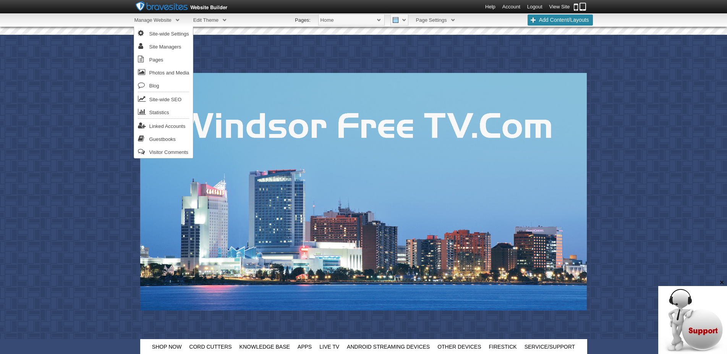
click at [176, 19] on span "Manage Website" at bounding box center [156, 19] width 45 height 13
click at [160, 60] on link "Pages" at bounding box center [163, 59] width 59 height 13
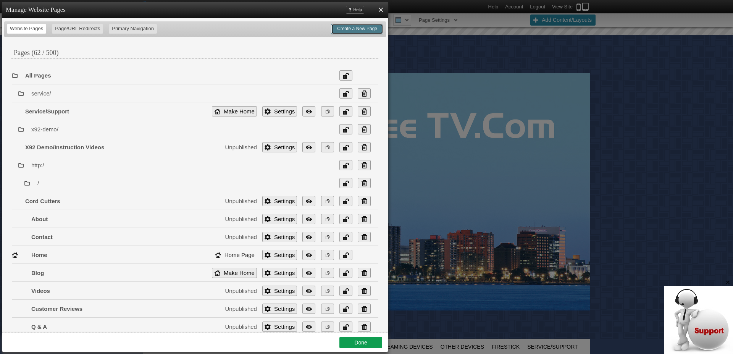
click at [362, 31] on link "Create a New Page" at bounding box center [357, 29] width 52 height 11
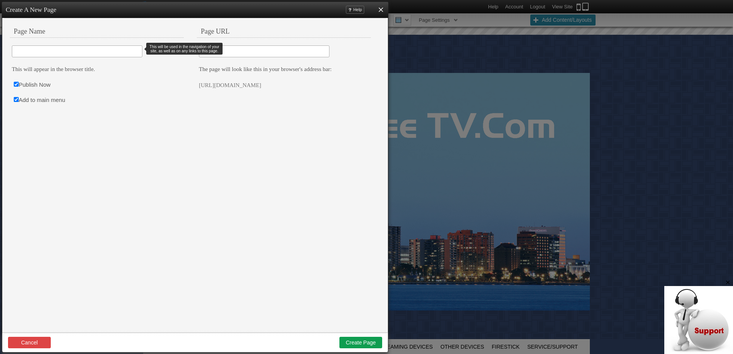
type input "I"
type input "i"
type input "IS"
type input "is"
type input "ISP"
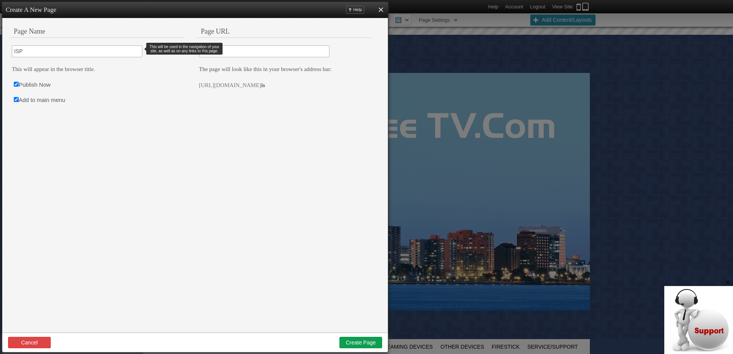
type input "isp"
type input "ISP"
type input "isp-"
type input "ISP B"
type input "isp-b"
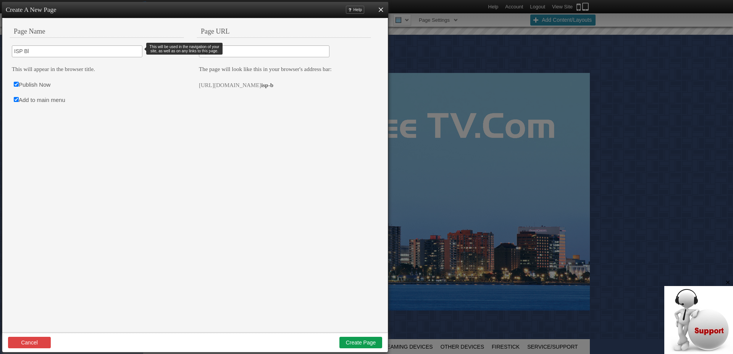
type input "ISP Blo"
type input "isp-blo"
type input "ISP Bloc"
type input "isp-bloc"
type input "ISP Blocks"
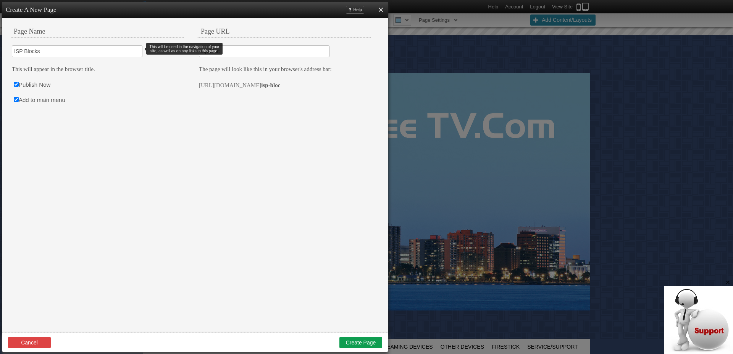
type input "isp-blocks"
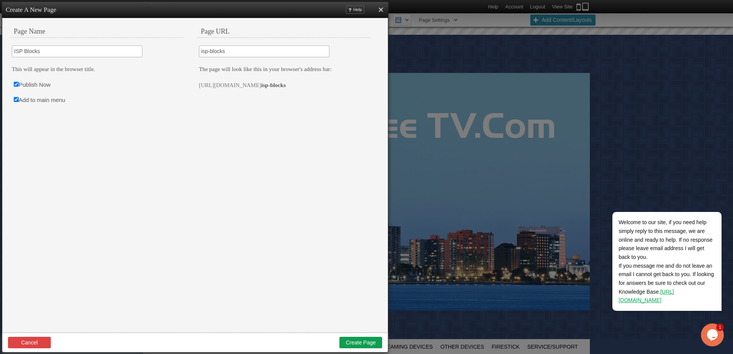
type input "ISP Blocks"
click at [16, 99] on input "Add to main menu" at bounding box center [16, 99] width 5 height 5
checkbox input "false"
click at [17, 85] on input "Publish Now" at bounding box center [16, 84] width 5 height 5
checkbox input "false"
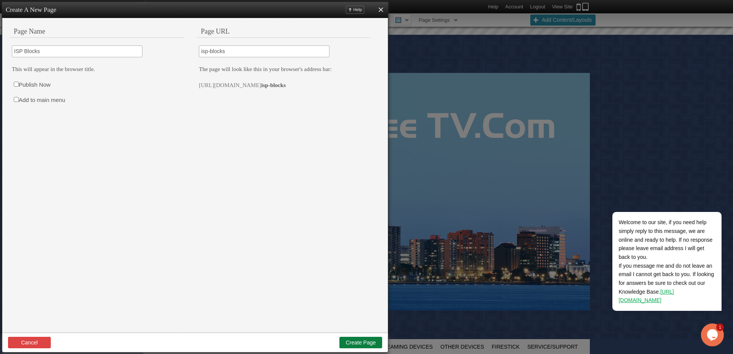
click at [359, 341] on button "Create Page" at bounding box center [361, 342] width 43 height 11
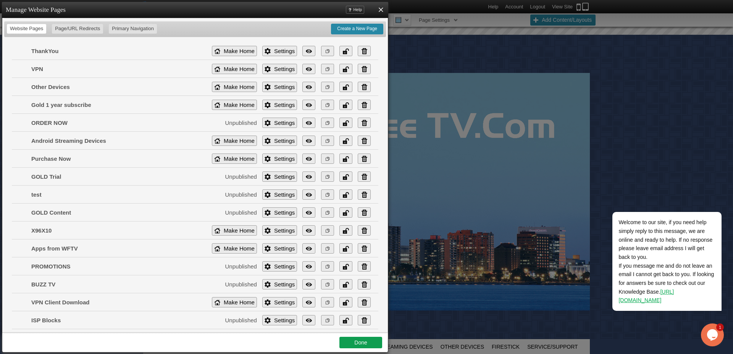
scroll to position [966, 0]
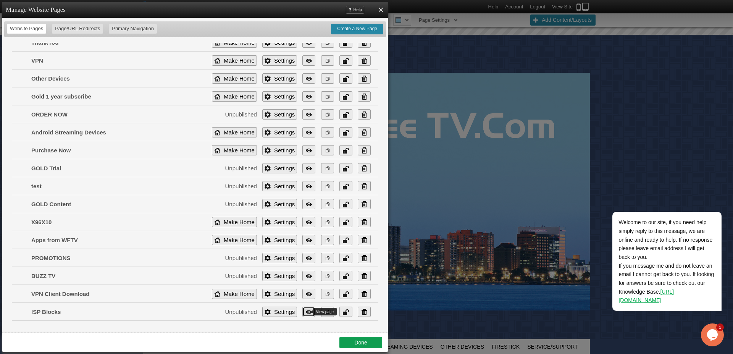
click at [303, 312] on link "View" at bounding box center [309, 312] width 13 height 10
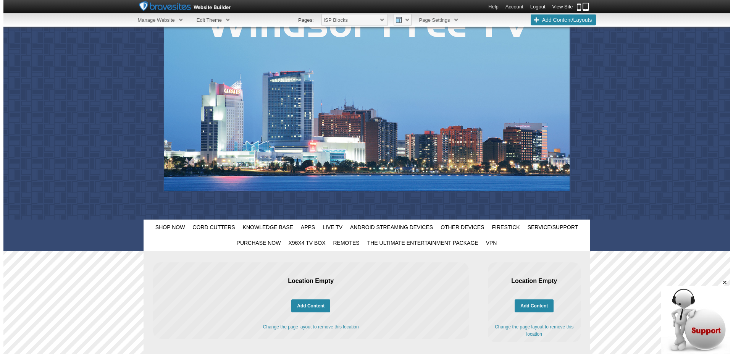
scroll to position [87, 0]
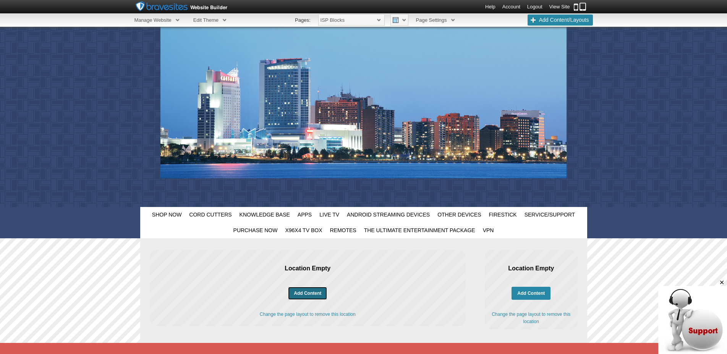
click at [311, 294] on link "Add Content" at bounding box center [307, 293] width 39 height 13
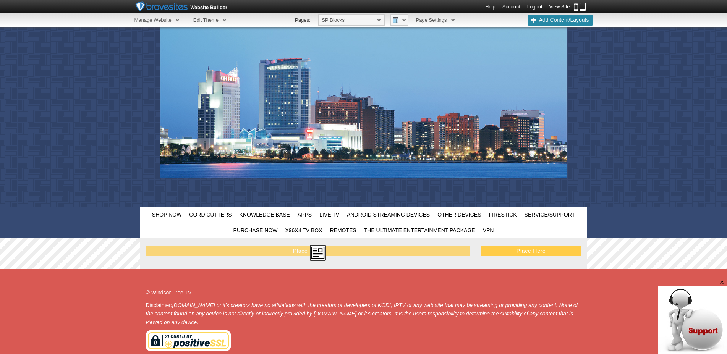
drag, startPoint x: 544, startPoint y: 85, endPoint x: 304, endPoint y: 256, distance: 294.7
click at [304, 256] on body "Show Editor Which pages should this component appear on? Select All All Blog Pa…" at bounding box center [363, 177] width 727 height 529
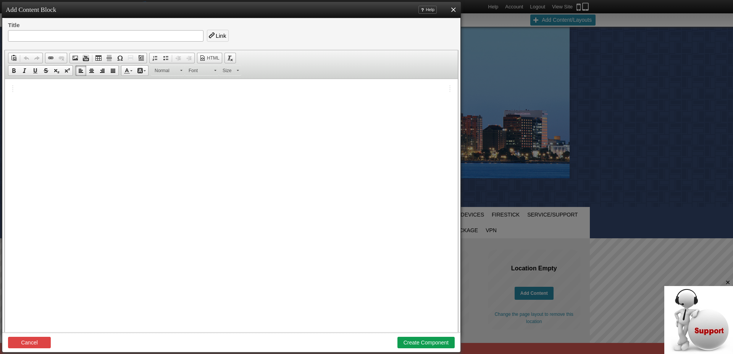
click at [24, 128] on html at bounding box center [231, 206] width 453 height 254
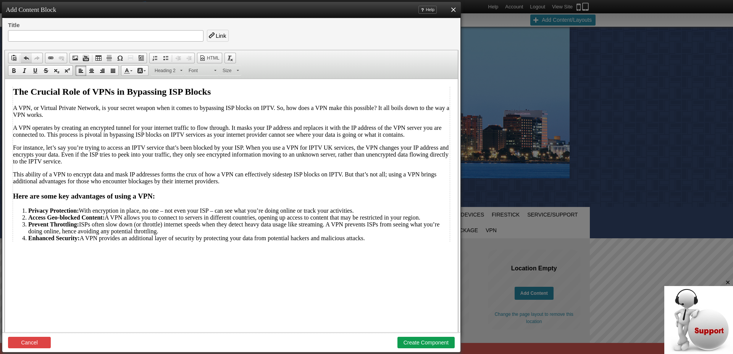
click at [25, 56] on span at bounding box center [26, 58] width 6 height 6
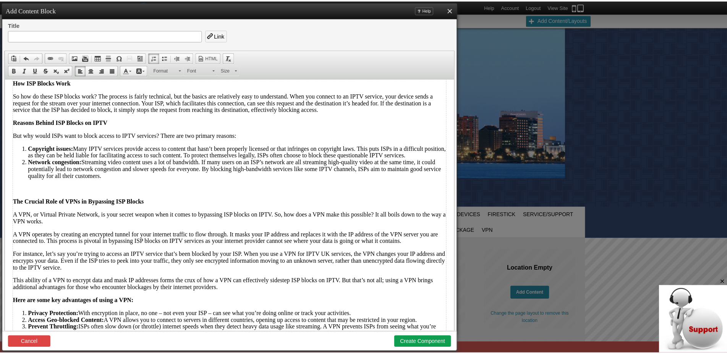
scroll to position [58, 0]
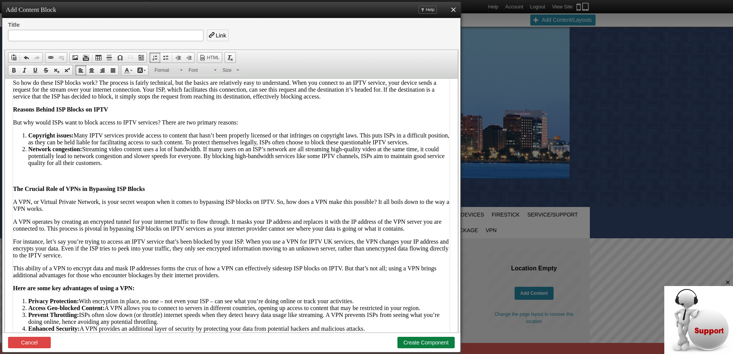
click at [425, 342] on button "Create Component" at bounding box center [426, 342] width 57 height 11
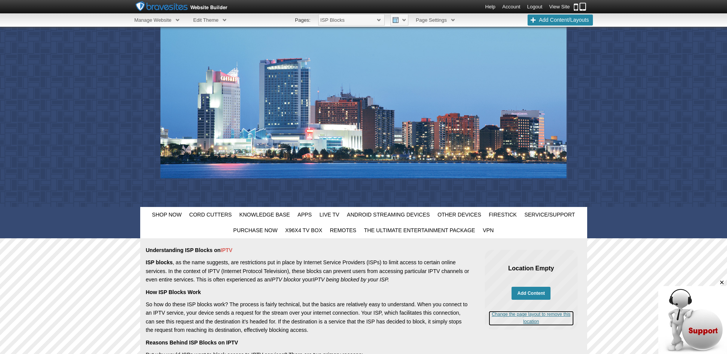
click at [531, 320] on link "Change the page layout to remove this location" at bounding box center [531, 318] width 85 height 15
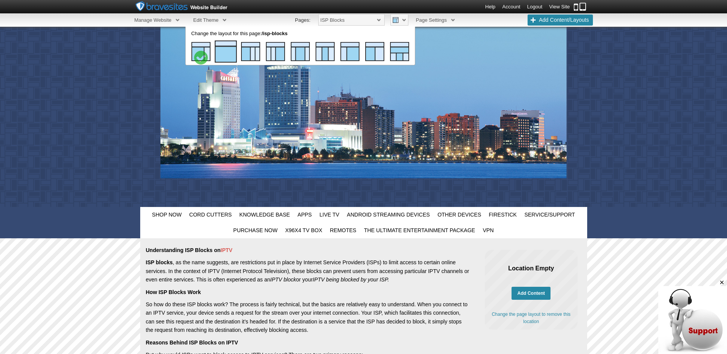
click at [227, 55] on img at bounding box center [226, 51] width 22 height 22
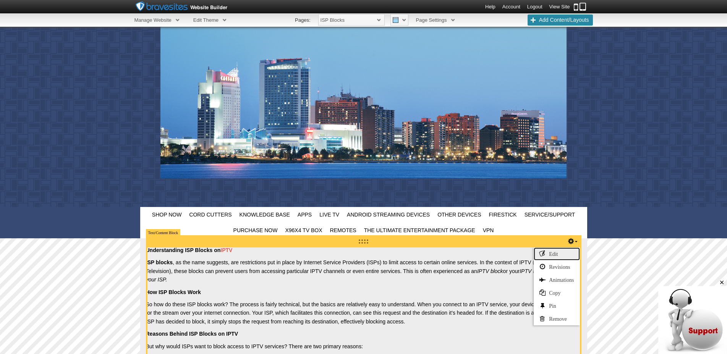
click at [555, 253] on link "Edit" at bounding box center [557, 254] width 46 height 13
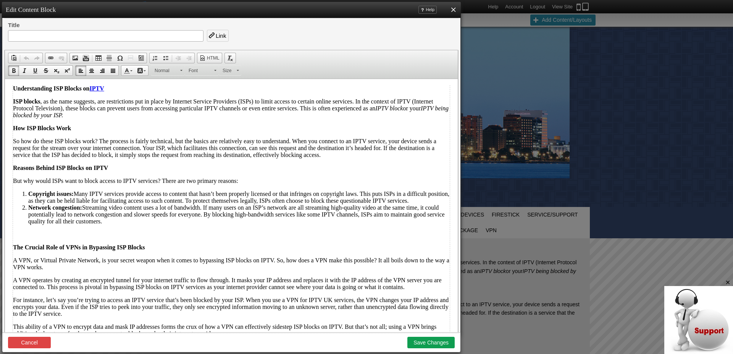
click at [9, 87] on html "Understanding ISP Blocks on IPTV ISP blocks , as the name suggests, are restric…" at bounding box center [231, 206] width 453 height 254
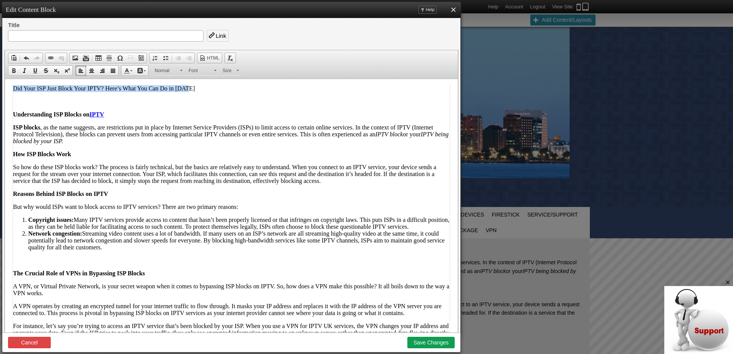
drag, startPoint x: 12, startPoint y: 88, endPoint x: 202, endPoint y: 92, distance: 190.3
click at [204, 92] on html "Did Your ISP Just Block Your IPTV? Here’s What You Can Do in 2024 Understanding…" at bounding box center [231, 206] width 453 height 254
click at [195, 89] on p "Did Your ISP Just Block Your IPTV? Here’s What You Can Do in 2024" at bounding box center [231, 88] width 437 height 7
click at [13, 87] on p "Did Your ISP Just Block Your IPTV? Here’s What You Can Do in [DATE]" at bounding box center [231, 88] width 437 height 7
click at [196, 89] on p "Did Your ISP Just Block Your IPTV? Here’s What You Can Do in [DATE]" at bounding box center [231, 88] width 437 height 7
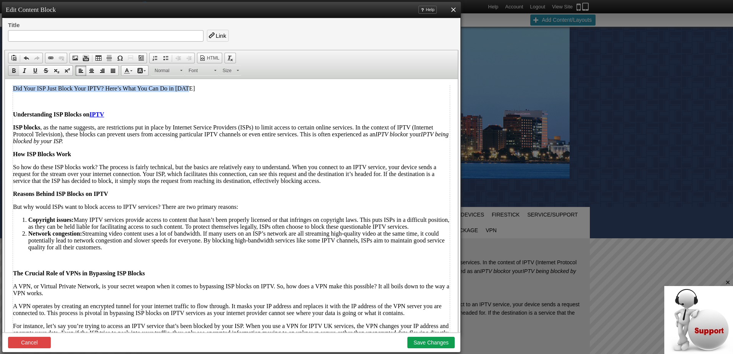
click at [13, 71] on span at bounding box center [14, 71] width 6 height 6
click at [236, 70] on link "Size" at bounding box center [230, 70] width 23 height 10
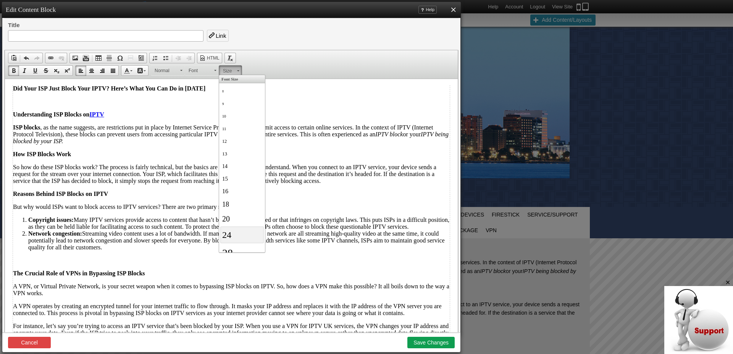
click at [230, 234] on span "24" at bounding box center [226, 235] width 9 height 10
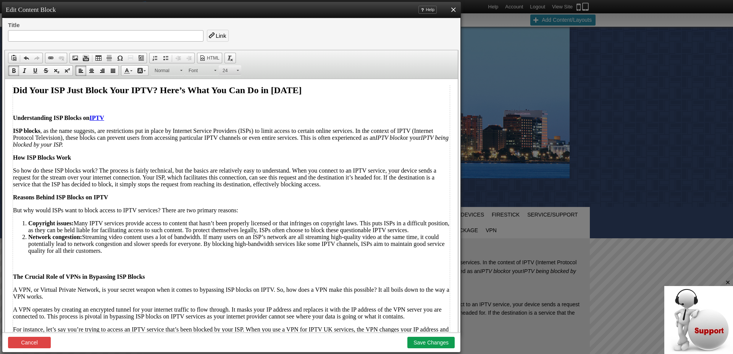
click at [239, 72] on link "24" at bounding box center [230, 70] width 23 height 10
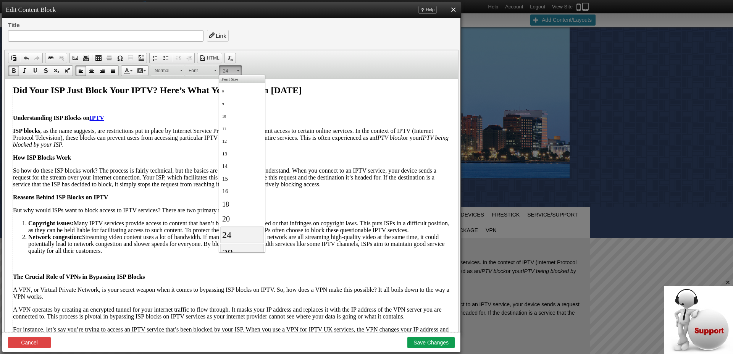
click at [235, 248] on link "28" at bounding box center [242, 253] width 44 height 19
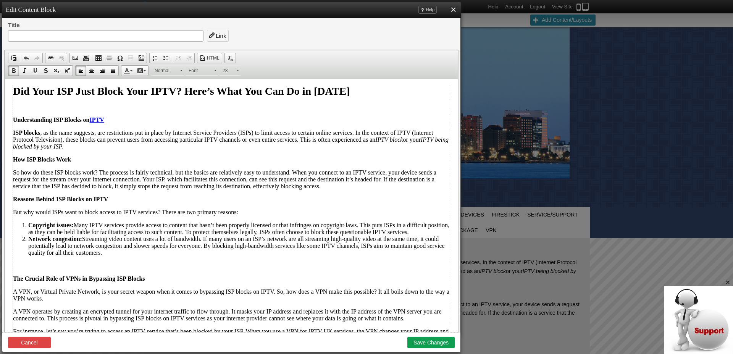
click at [390, 105] on p at bounding box center [231, 107] width 437 height 7
click at [437, 344] on button "Save Changes" at bounding box center [431, 342] width 47 height 11
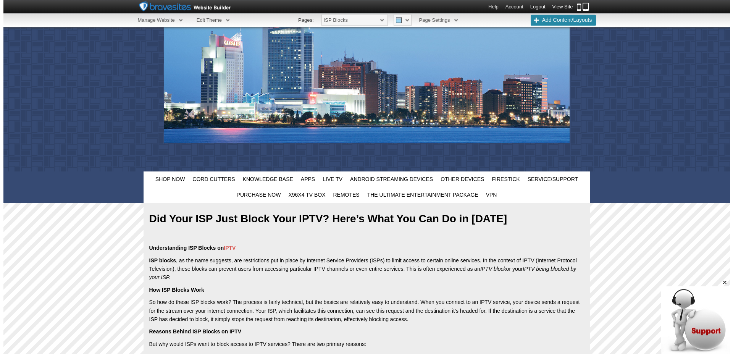
scroll to position [118, 0]
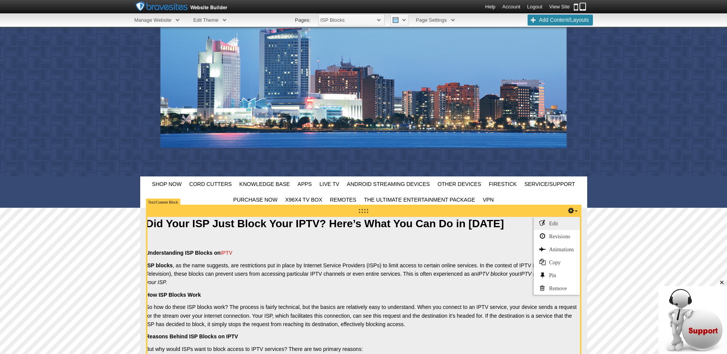
click at [556, 222] on link "Edit" at bounding box center [557, 223] width 46 height 13
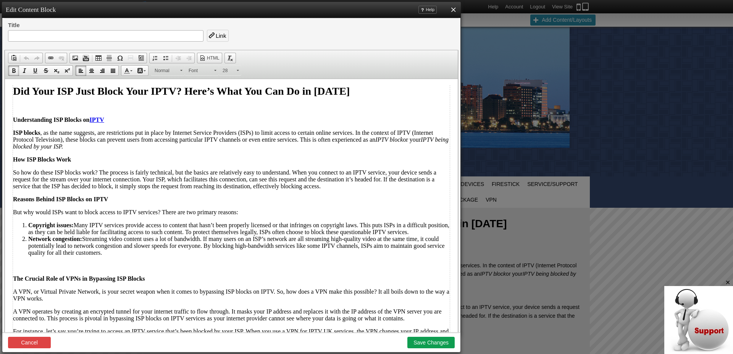
click at [12, 90] on html "Did Your ISP Just Block Your IPTV? Here’s What You Can Do in 2025 Understanding…" at bounding box center [231, 206] width 453 height 254
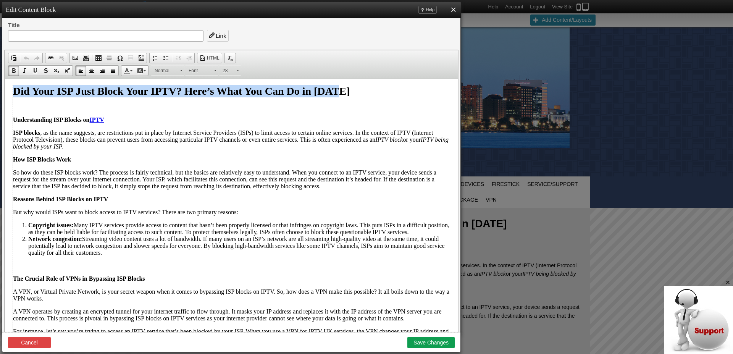
click at [343, 90] on p "Did Your ISP Just Block Your IPTV? Here’s What You Can Do in [DATE]" at bounding box center [231, 91] width 437 height 12
click at [238, 72] on span at bounding box center [238, 69] width 2 height 7
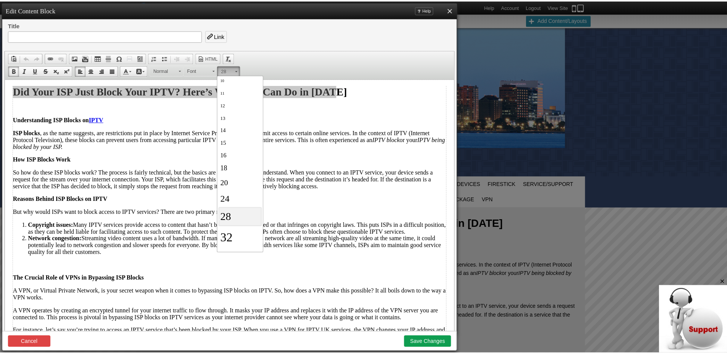
scroll to position [39, 0]
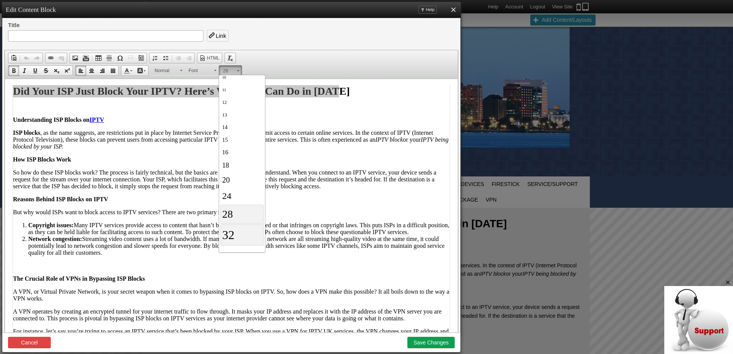
click at [236, 236] on link "32" at bounding box center [242, 234] width 44 height 21
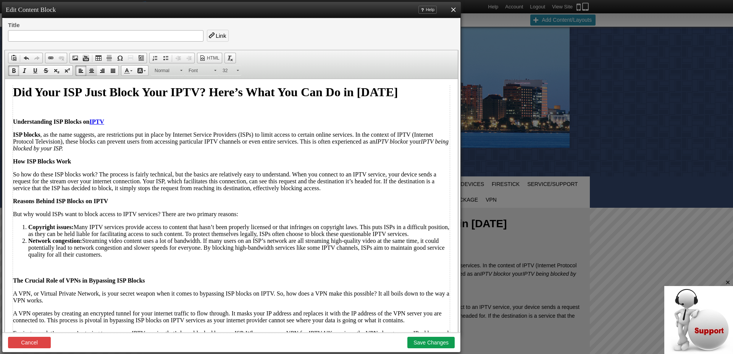
click at [92, 71] on span at bounding box center [92, 71] width 6 height 6
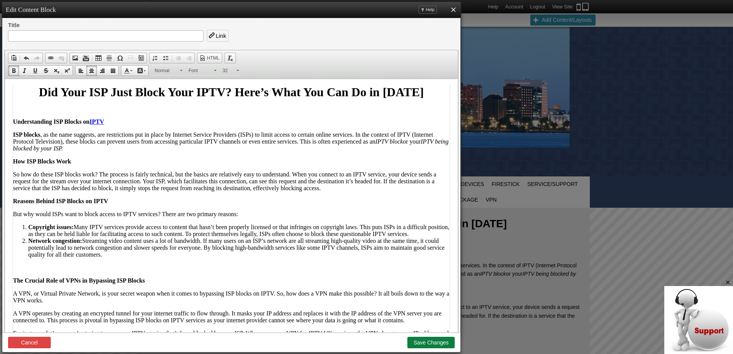
click at [432, 345] on button "Save Changes" at bounding box center [431, 342] width 47 height 11
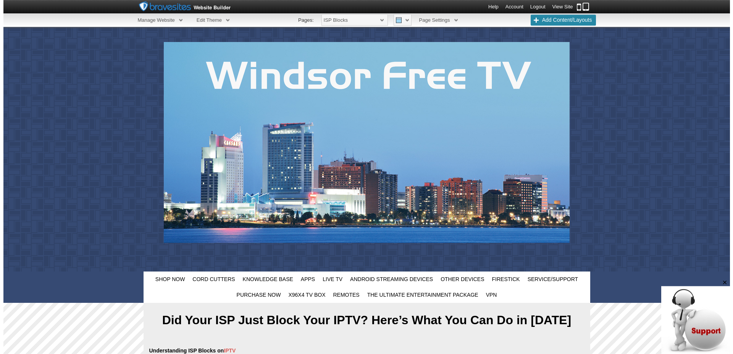
scroll to position [23, 0]
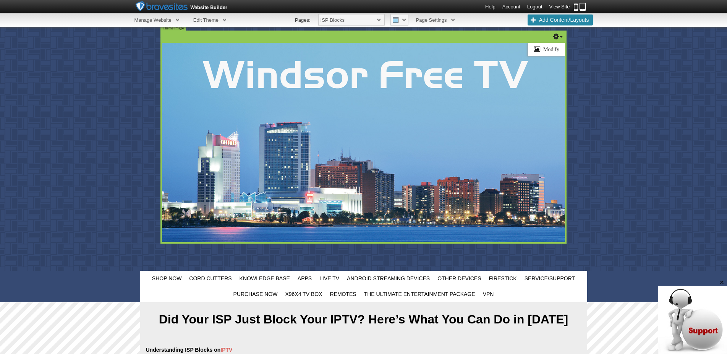
click at [562, 43] on ul "Modify" at bounding box center [546, 49] width 37 height 13
click at [556, 47] on link "Modify" at bounding box center [546, 49] width 37 height 13
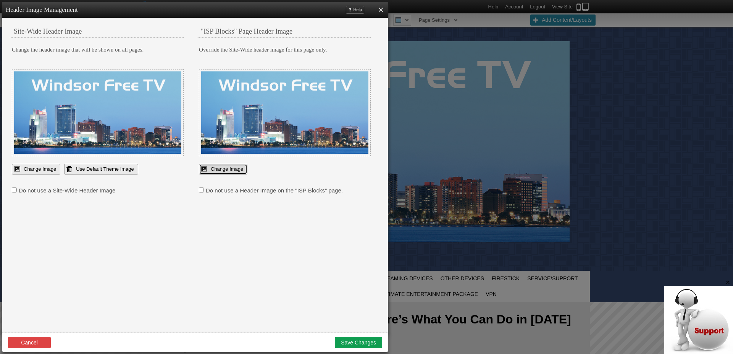
click at [228, 170] on link "Change Image" at bounding box center [223, 169] width 49 height 11
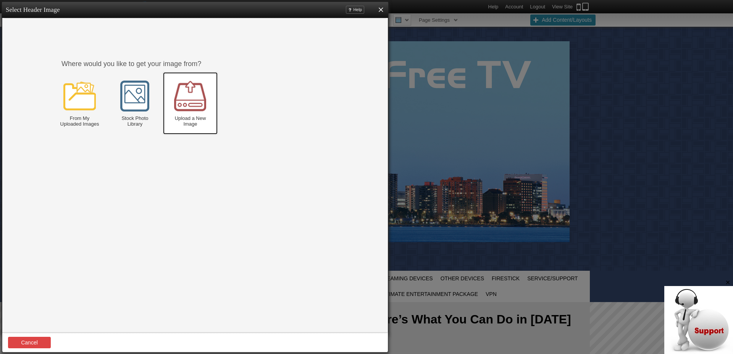
click at [197, 100] on img at bounding box center [190, 96] width 34 height 34
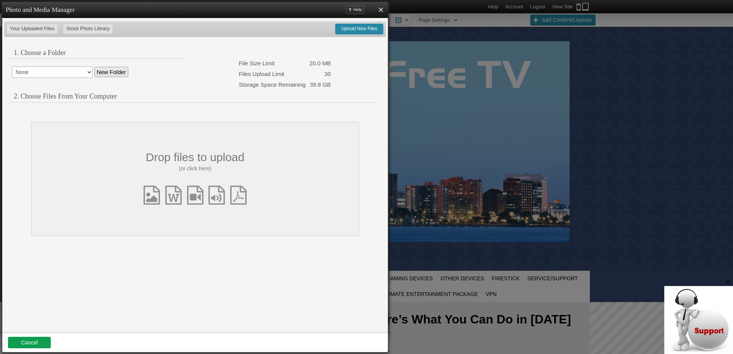
click at [194, 169] on span "(or click here)" at bounding box center [195, 168] width 265 height 15
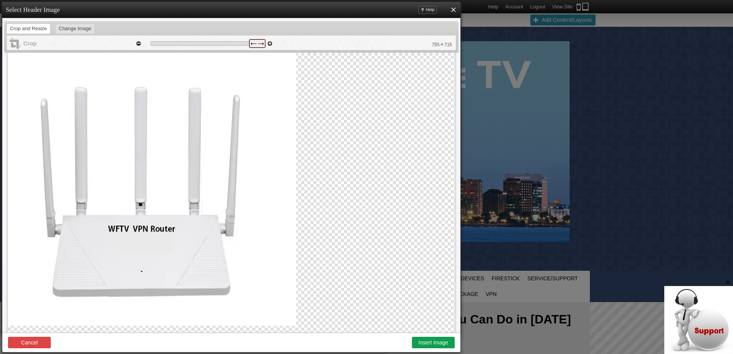
click at [258, 44] on span at bounding box center [257, 43] width 16 height 8
click at [257, 44] on span at bounding box center [257, 43] width 16 height 8
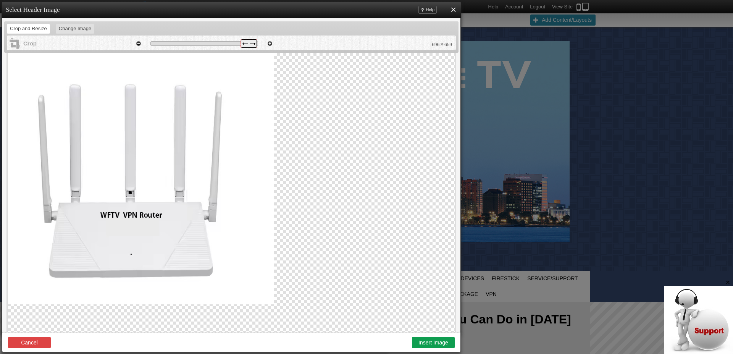
drag, startPoint x: 257, startPoint y: 44, endPoint x: 246, endPoint y: 45, distance: 10.3
click at [247, 45] on span at bounding box center [249, 43] width 16 height 8
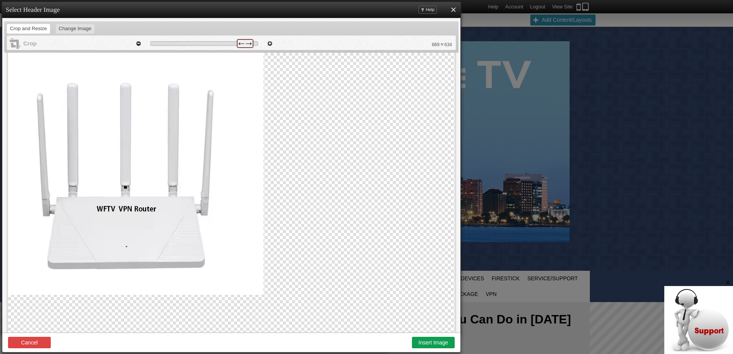
click at [245, 45] on span at bounding box center [245, 43] width 16 height 8
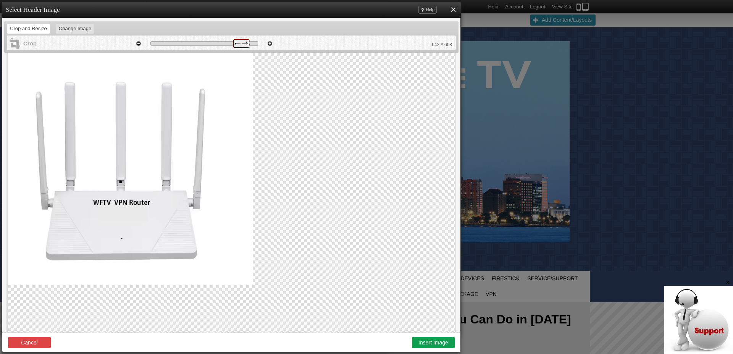
click at [241, 45] on span at bounding box center [241, 43] width 16 height 8
click at [431, 340] on button "Insert Image" at bounding box center [433, 342] width 43 height 11
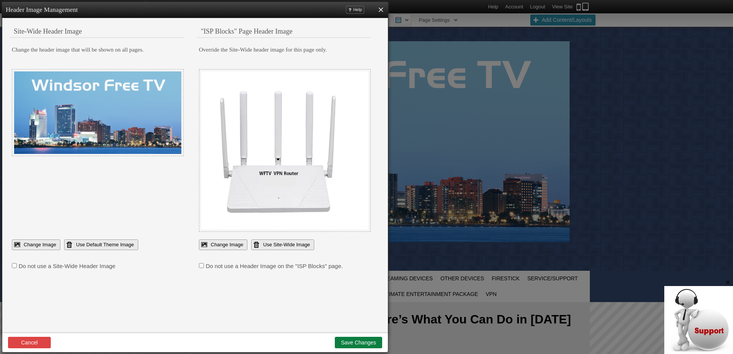
click at [366, 342] on button "Save Changes" at bounding box center [358, 342] width 47 height 11
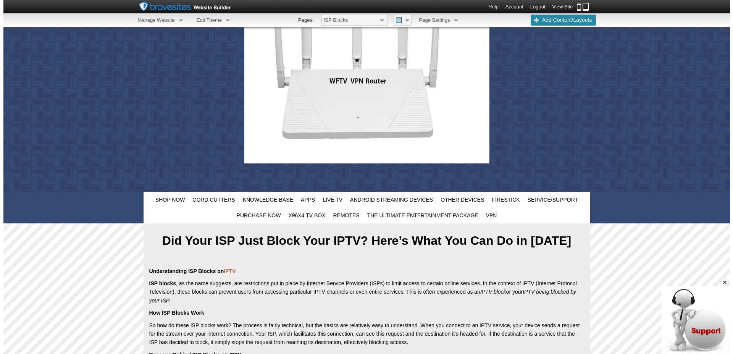
scroll to position [131, 0]
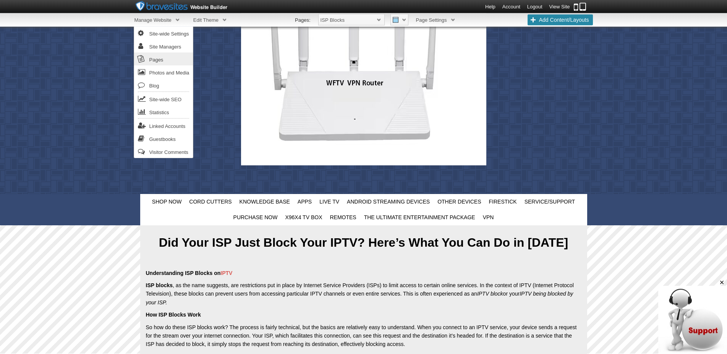
click at [165, 58] on link "Pages" at bounding box center [163, 59] width 59 height 13
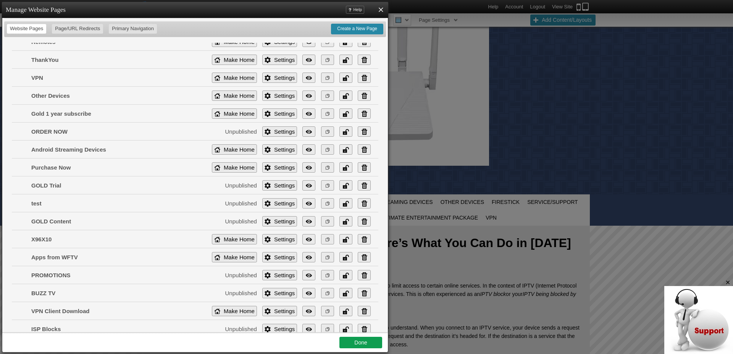
scroll to position [966, 0]
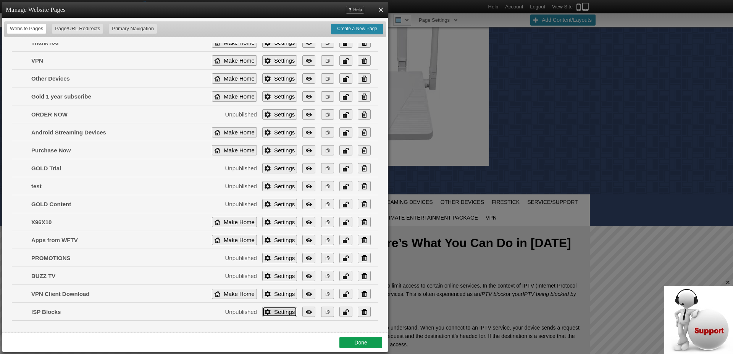
click at [275, 314] on link "Settings" at bounding box center [279, 312] width 35 height 10
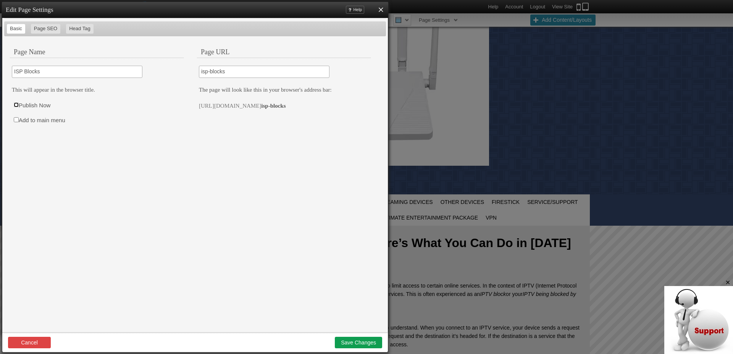
click at [16, 105] on input "Publish Now" at bounding box center [16, 104] width 5 height 5
checkbox input "true"
drag, startPoint x: 199, startPoint y: 104, endPoint x: 316, endPoint y: 119, distance: 117.8
click at [316, 119] on fieldset "isp-blocks The page will look like this in your browser's address bar: https://…" at bounding box center [284, 92] width 187 height 60
copy p "https://windsorfreetv.com/ isp-blocks"
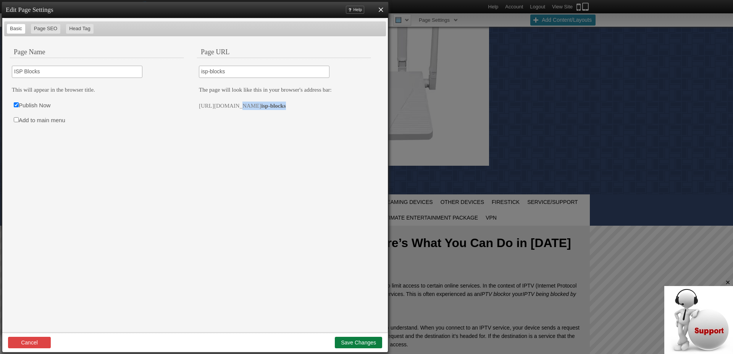
click at [355, 346] on button "Save Changes" at bounding box center [358, 342] width 47 height 11
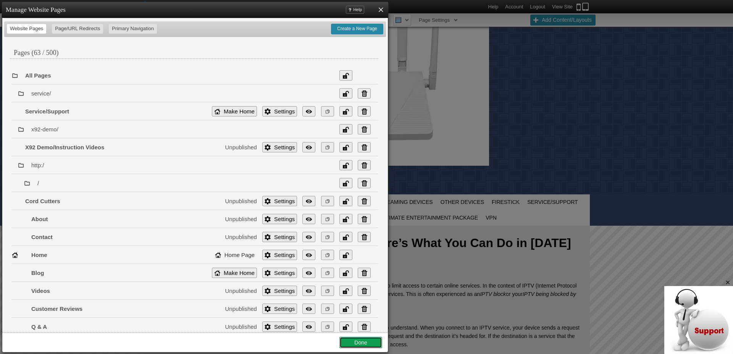
click at [355, 346] on link "Done" at bounding box center [361, 342] width 43 height 11
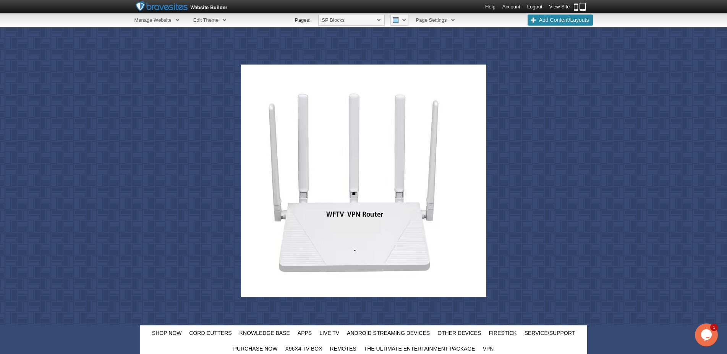
click at [510, 8] on link "Account" at bounding box center [511, 7] width 18 height 6
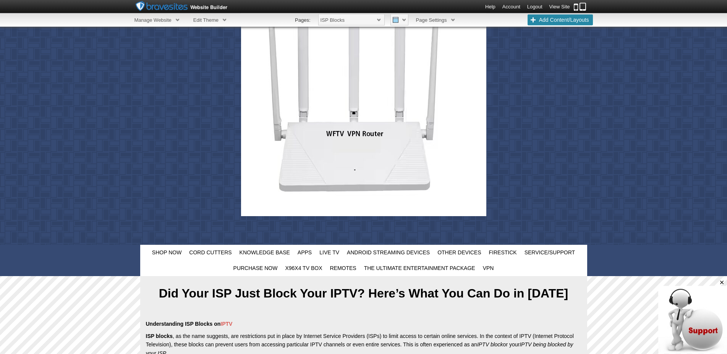
scroll to position [110, 0]
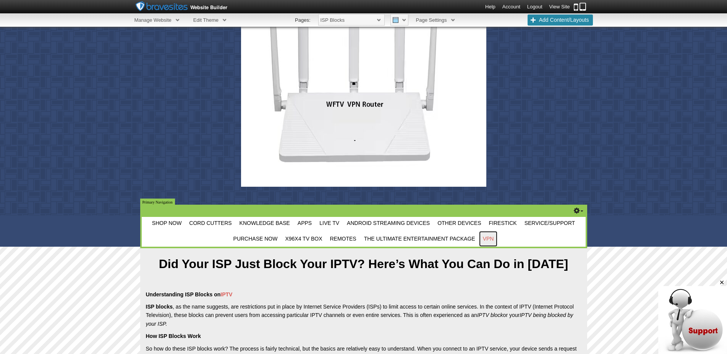
click at [490, 239] on span "VPN" at bounding box center [488, 239] width 11 height 6
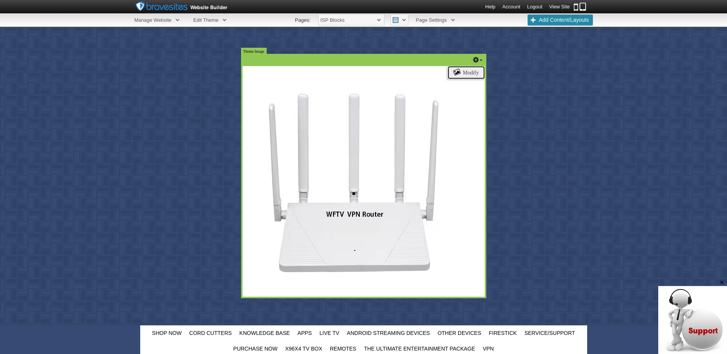
click at [474, 74] on link "Modify" at bounding box center [466, 72] width 37 height 13
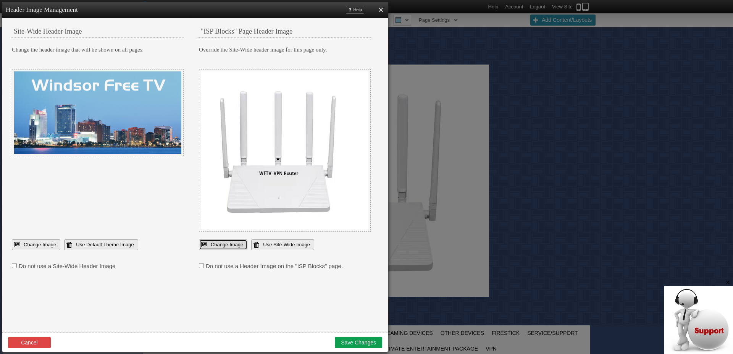
click at [233, 246] on link "Change Image" at bounding box center [223, 244] width 49 height 11
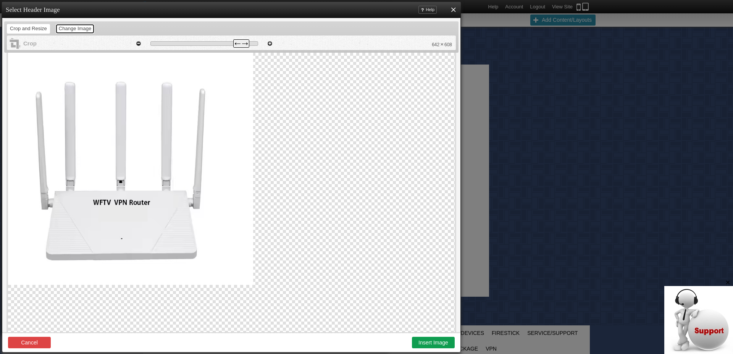
click at [74, 32] on link "Change Image" at bounding box center [75, 29] width 39 height 10
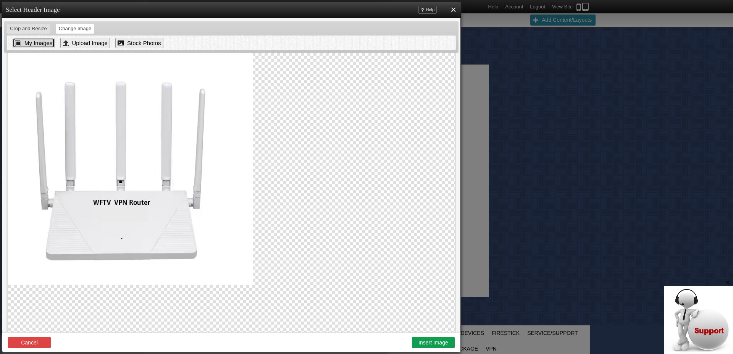
click at [42, 44] on link "My Images" at bounding box center [34, 43] width 42 height 10
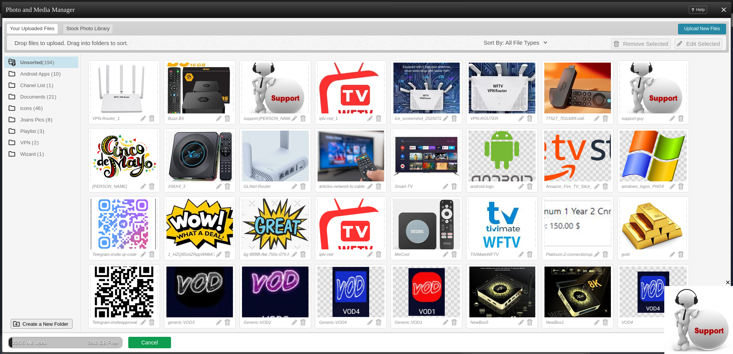
click at [438, 91] on div at bounding box center [426, 88] width 67 height 51
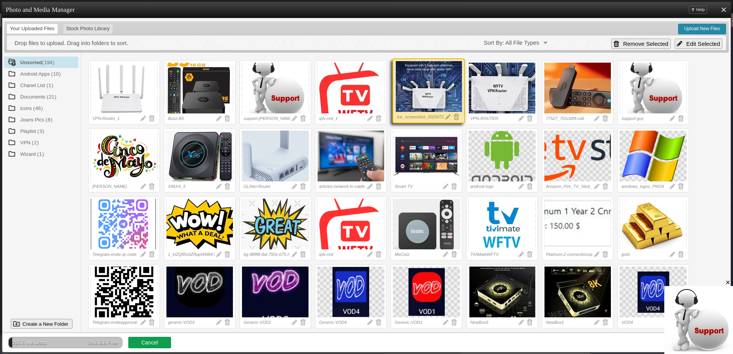
click at [438, 91] on div at bounding box center [428, 86] width 67 height 51
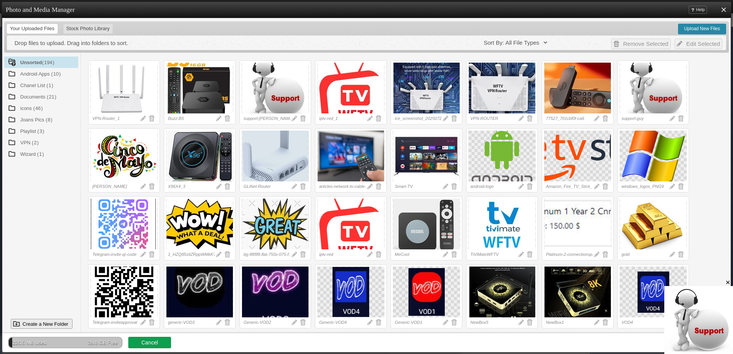
click at [438, 91] on div at bounding box center [426, 88] width 67 height 51
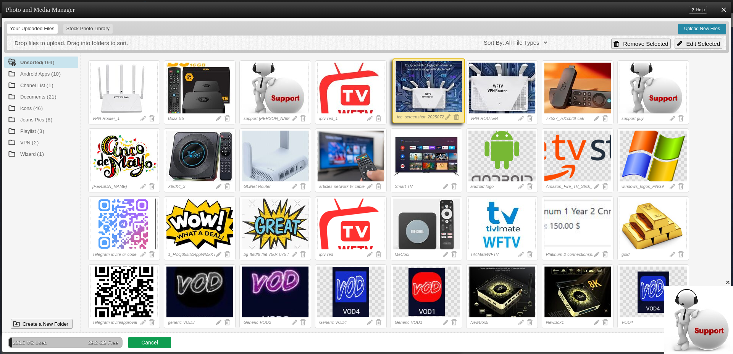
click at [727, 283] on icon "Close" at bounding box center [728, 282] width 7 height 7
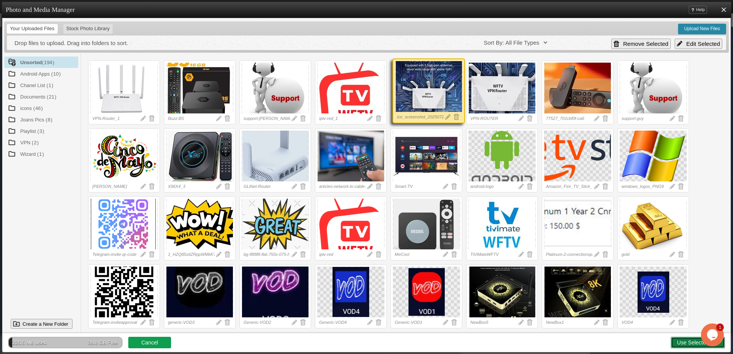
click at [679, 344] on link "Use Selected File" at bounding box center [698, 342] width 54 height 11
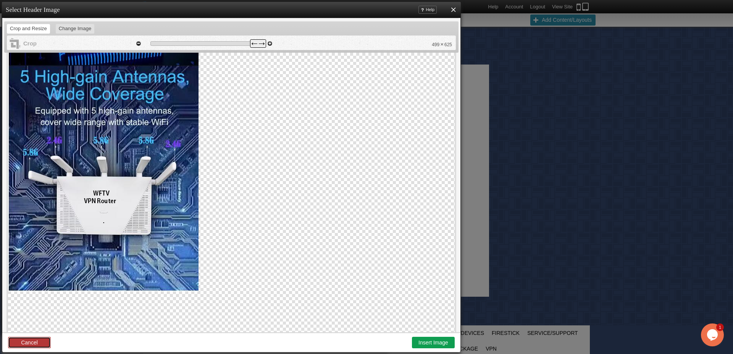
click at [24, 340] on link "Cancel" at bounding box center [29, 342] width 43 height 11
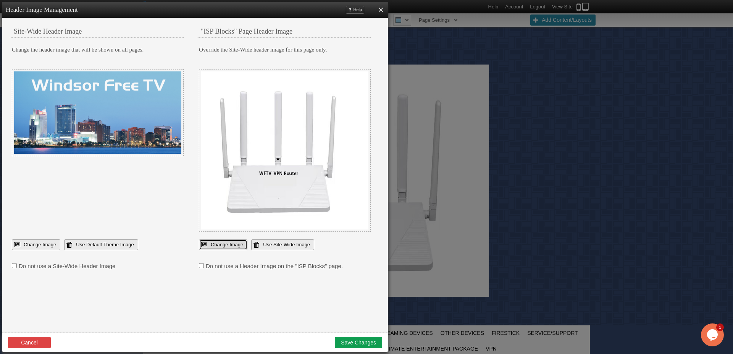
click at [228, 244] on link "Change Image" at bounding box center [223, 244] width 49 height 11
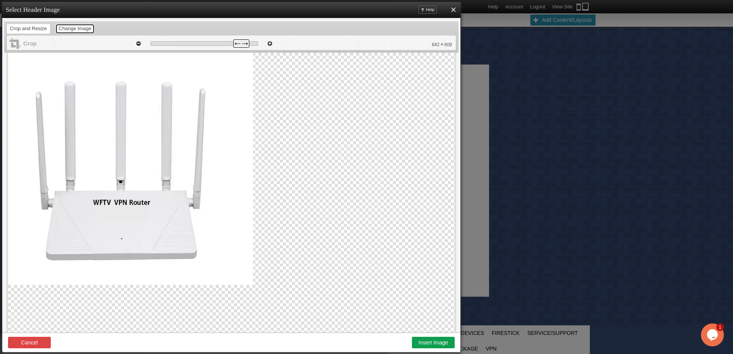
click at [69, 29] on span "Change Image" at bounding box center [75, 29] width 32 height 6
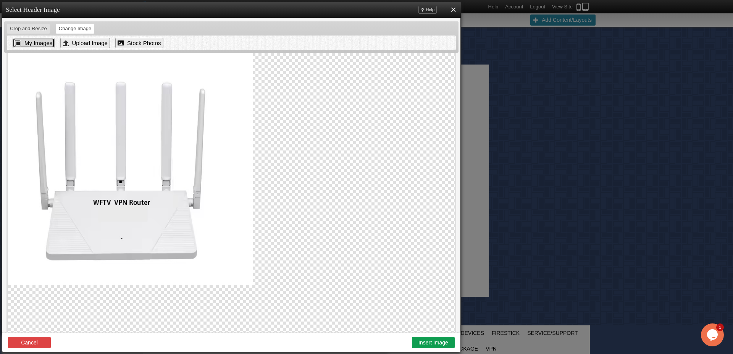
click at [40, 43] on link "My Images" at bounding box center [34, 43] width 42 height 10
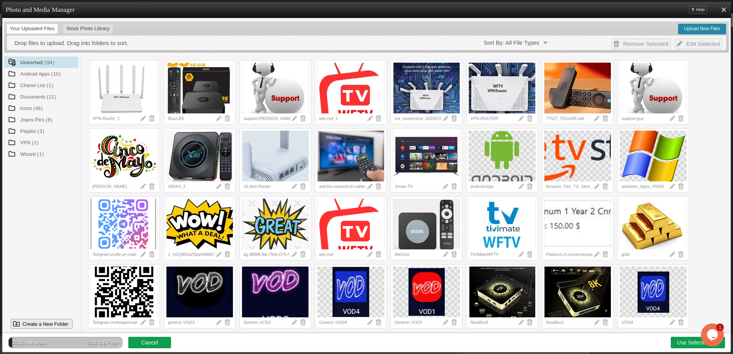
click at [509, 97] on div at bounding box center [502, 88] width 67 height 51
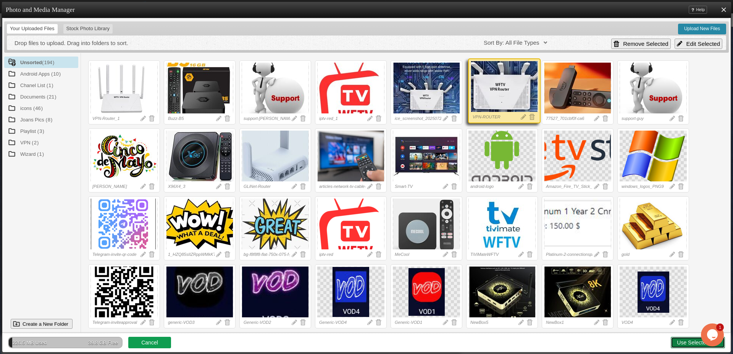
click at [680, 344] on link "Use Selected File" at bounding box center [698, 342] width 54 height 11
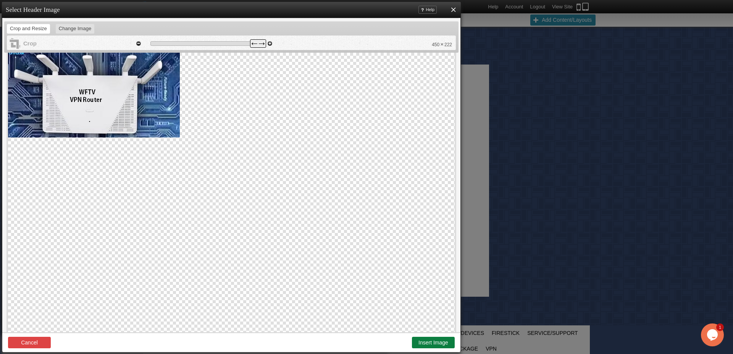
click at [431, 342] on button "Insert Image" at bounding box center [433, 342] width 43 height 11
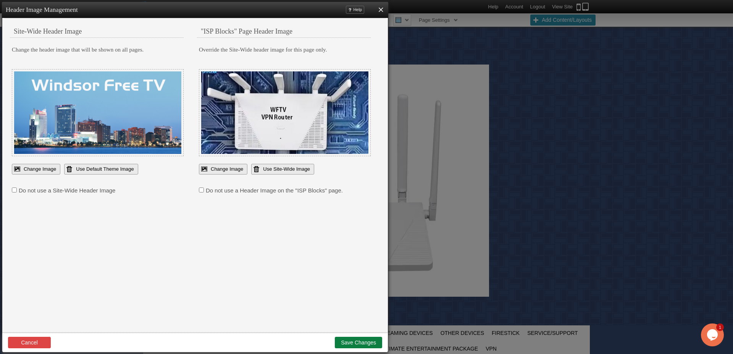
click at [364, 339] on button "Save Changes" at bounding box center [358, 342] width 47 height 11
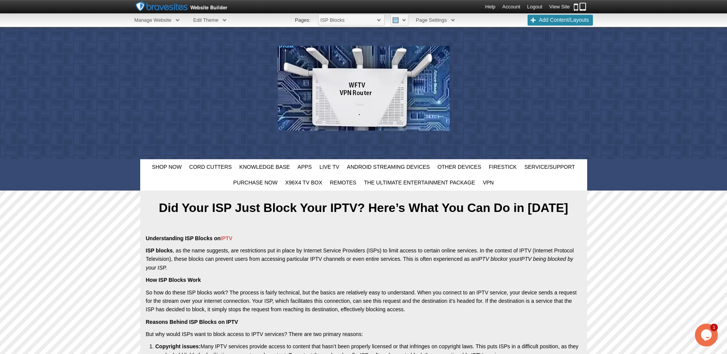
scroll to position [18, 0]
